Goal: Transaction & Acquisition: Obtain resource

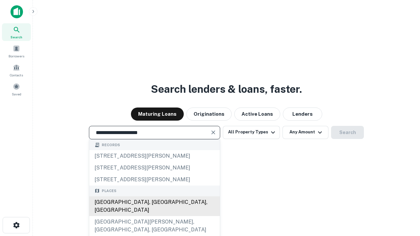
click at [154, 216] on div "[GEOGRAPHIC_DATA], [GEOGRAPHIC_DATA], [GEOGRAPHIC_DATA]" at bounding box center [154, 206] width 131 height 20
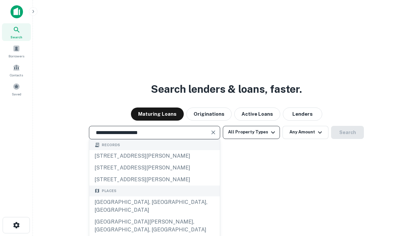
type input "**********"
click at [251, 132] on button "All Property Types" at bounding box center [251, 132] width 57 height 13
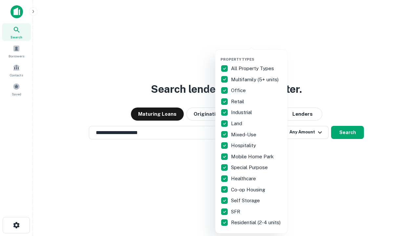
click at [257, 55] on button "button" at bounding box center [256, 55] width 72 height 0
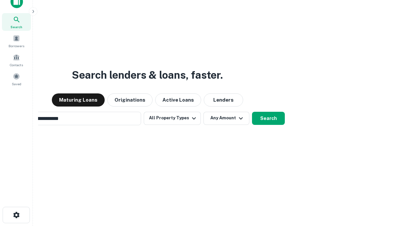
scroll to position [10, 0]
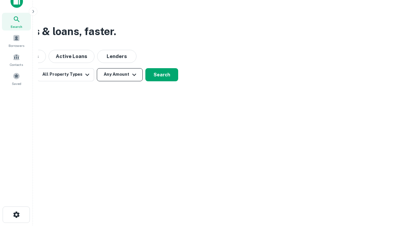
click at [120, 74] on button "Any Amount" at bounding box center [120, 74] width 46 height 13
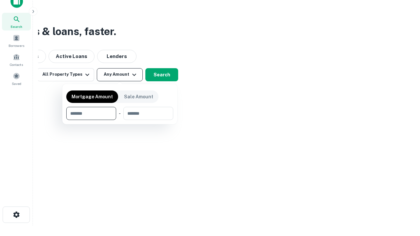
type input "*******"
click at [120, 120] on button "button" at bounding box center [119, 120] width 107 height 0
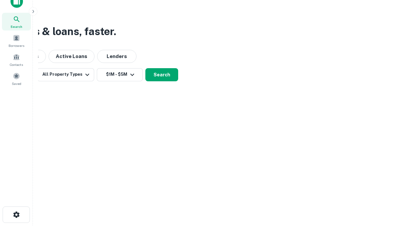
scroll to position [4, 121]
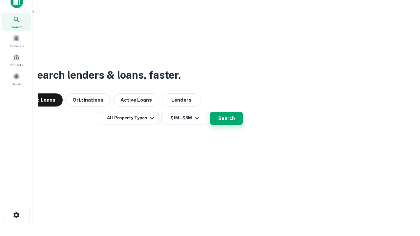
click at [210, 112] on button "Search" at bounding box center [226, 118] width 33 height 13
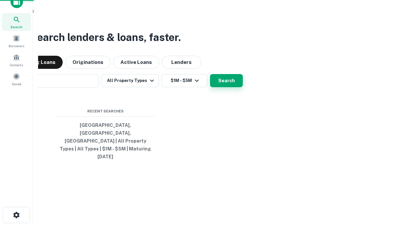
scroll to position [17, 186]
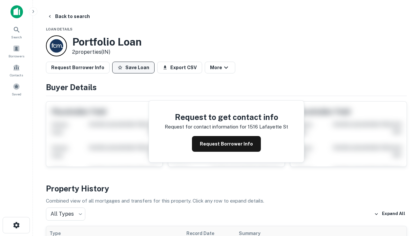
click at [133, 68] on button "Save Loan" at bounding box center [133, 68] width 42 height 12
click at [135, 68] on button "Save Loan" at bounding box center [133, 68] width 42 height 12
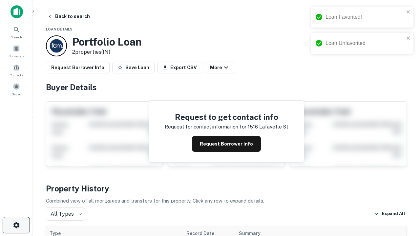
click at [16, 225] on icon "button" at bounding box center [16, 225] width 8 height 8
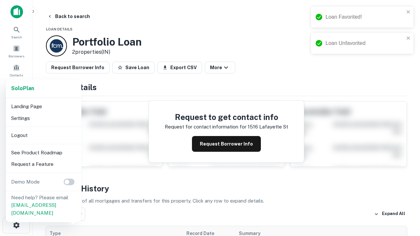
click at [43, 135] on li "Logout" at bounding box center [44, 136] width 70 height 12
